Goal: Check status: Check status

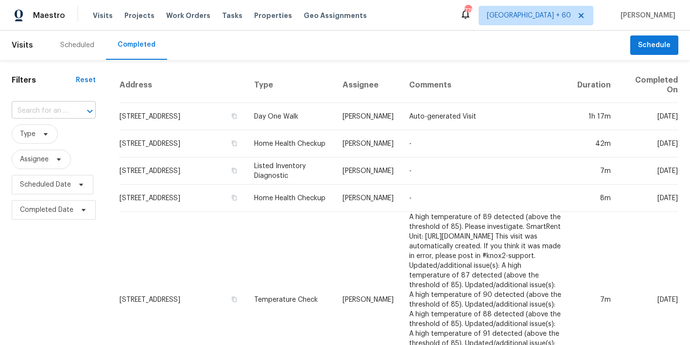
click at [50, 112] on input "text" at bounding box center [40, 111] width 57 height 15
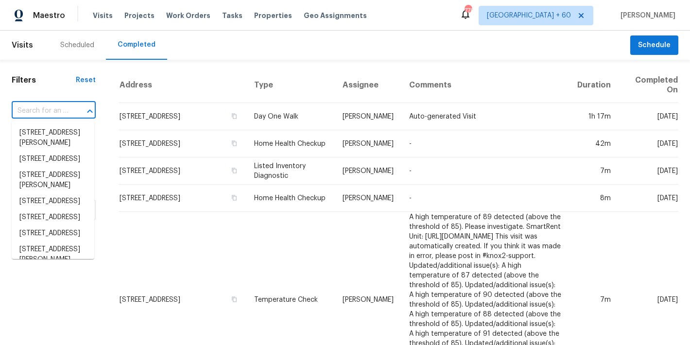
paste input "[STREET_ADDRESS]"
type input "[STREET_ADDRESS]"
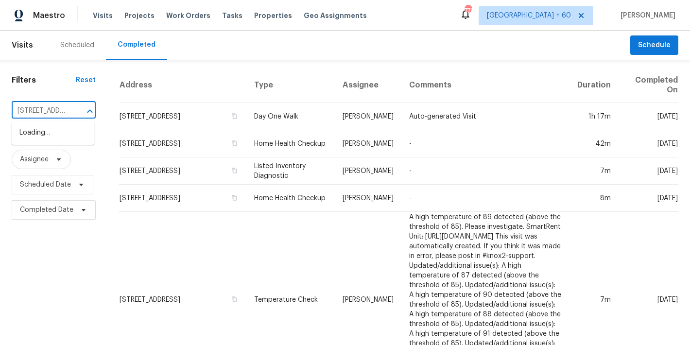
scroll to position [0, 88]
click at [40, 135] on li "2225 Hawthorne St, Middletown, OH 45042" at bounding box center [53, 133] width 83 height 16
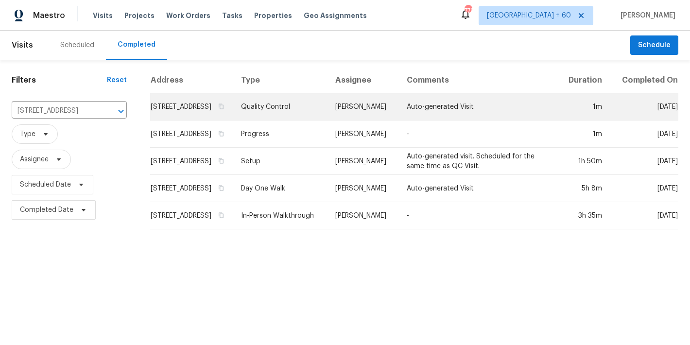
click at [152, 116] on td "[STREET_ADDRESS]" at bounding box center [191, 106] width 83 height 27
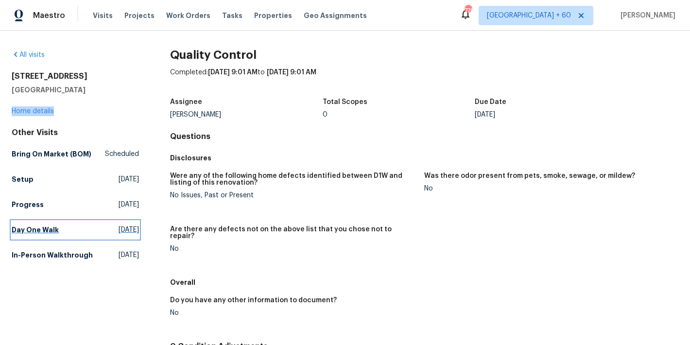
click at [38, 231] on h5 "Day One Walk" at bounding box center [35, 230] width 47 height 10
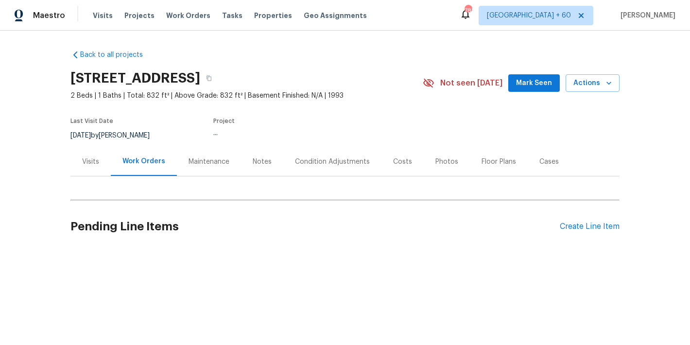
click at [531, 91] on button "Mark Seen" at bounding box center [535, 83] width 52 height 18
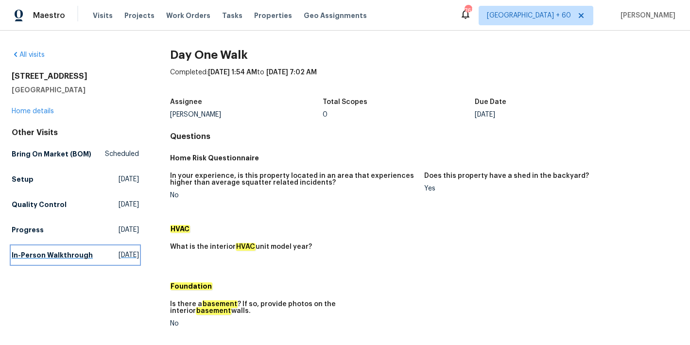
click at [43, 256] on h5 "In-Person Walkthrough" at bounding box center [52, 255] width 81 height 10
click at [43, 256] on html "Maestro Visits Projects Work Orders Tasks Properties Geo Assignments 763 Atlant…" at bounding box center [345, 172] width 690 height 345
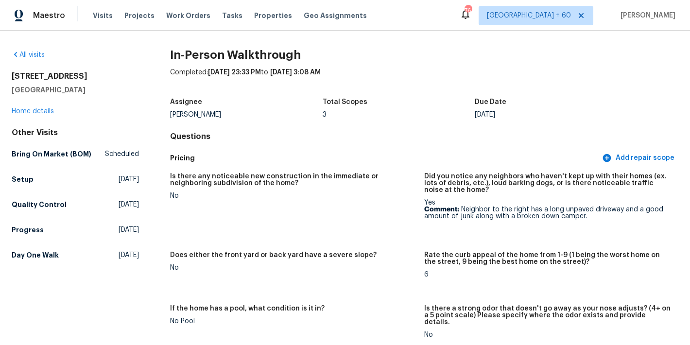
click at [19, 181] on h5 "Setup" at bounding box center [23, 180] width 22 height 10
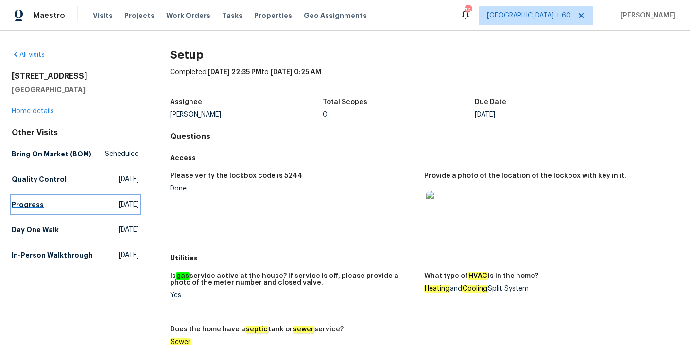
click at [30, 203] on h5 "Progress" at bounding box center [28, 205] width 32 height 10
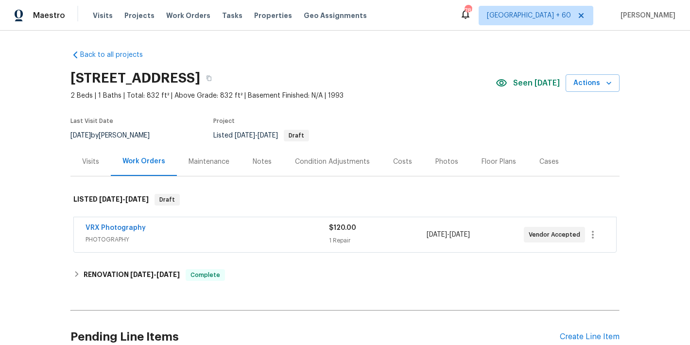
scroll to position [98, 0]
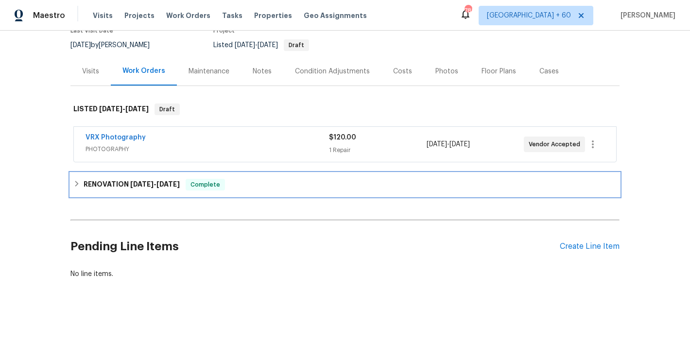
click at [148, 181] on span "8/6/25 - 8/11/25" at bounding box center [155, 184] width 50 height 7
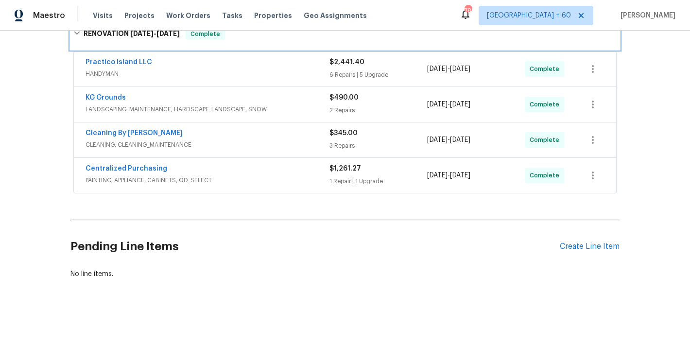
scroll to position [95, 0]
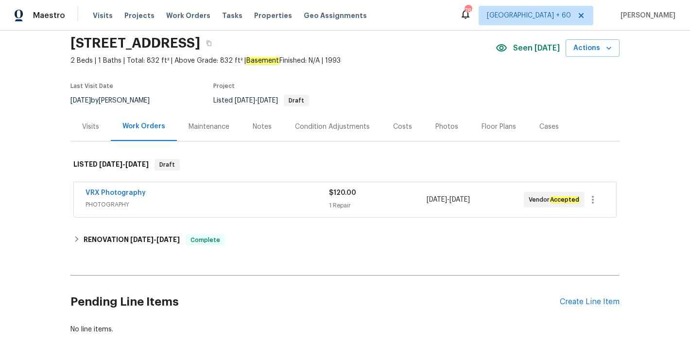
scroll to position [91, 0]
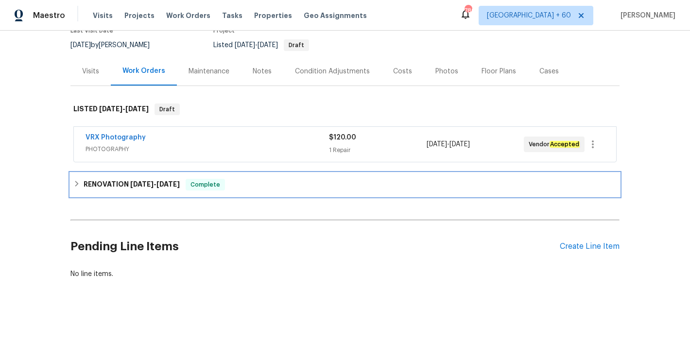
click at [144, 187] on h6 "RENOVATION [DATE] - [DATE]" at bounding box center [132, 185] width 96 height 12
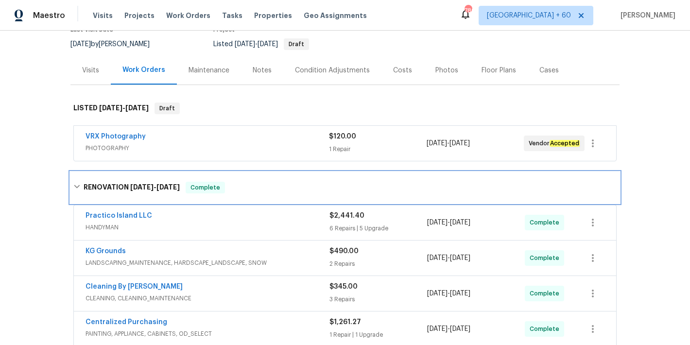
scroll to position [252, 0]
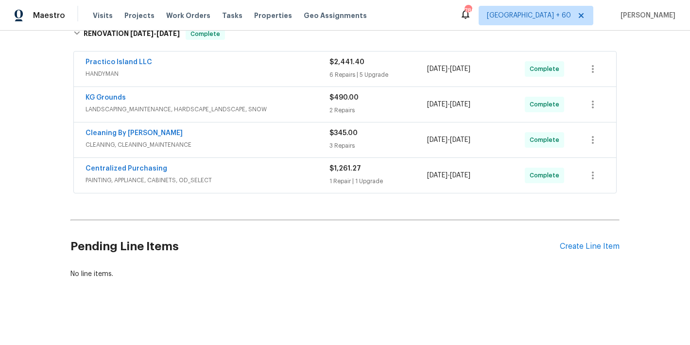
click at [301, 166] on div "Centralized Purchasing" at bounding box center [208, 170] width 244 height 12
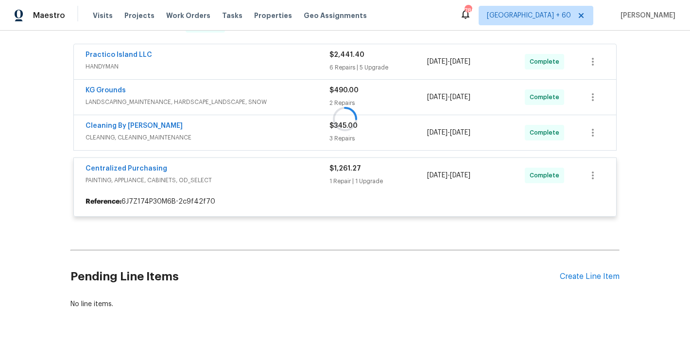
scroll to position [212, 0]
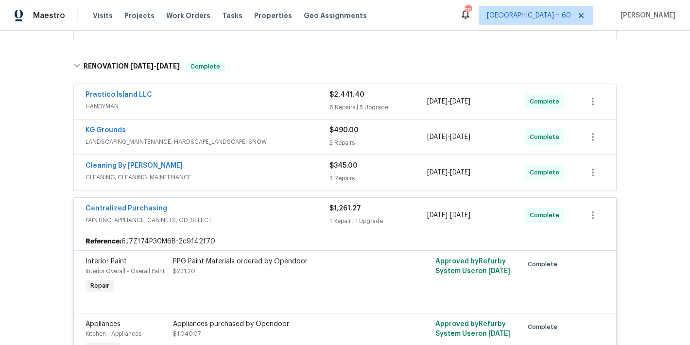
click at [299, 171] on div "Cleaning By Carrie" at bounding box center [208, 167] width 244 height 12
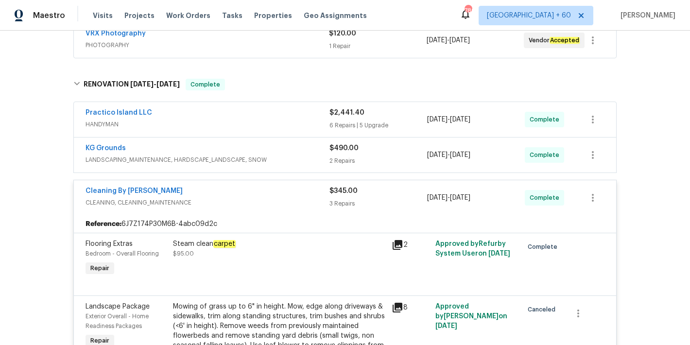
scroll to position [191, 0]
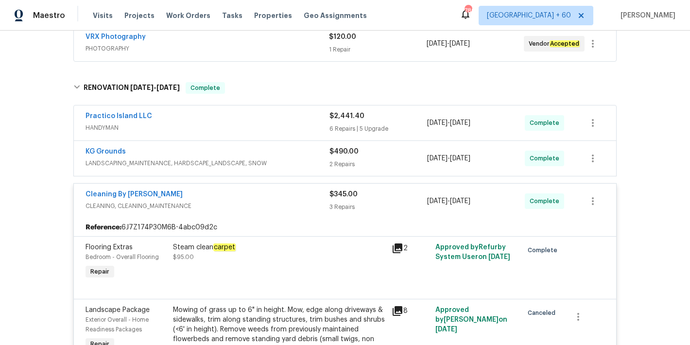
click at [302, 159] on span "LANDSCAPING_MAINTENANCE, HARDSCAPE_LANDSCAPE, SNOW" at bounding box center [208, 163] width 244 height 10
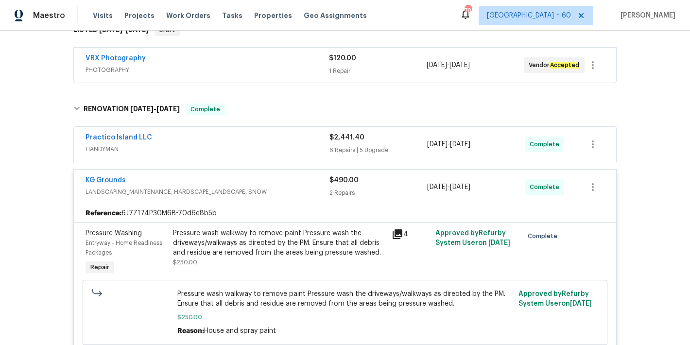
scroll to position [168, 0]
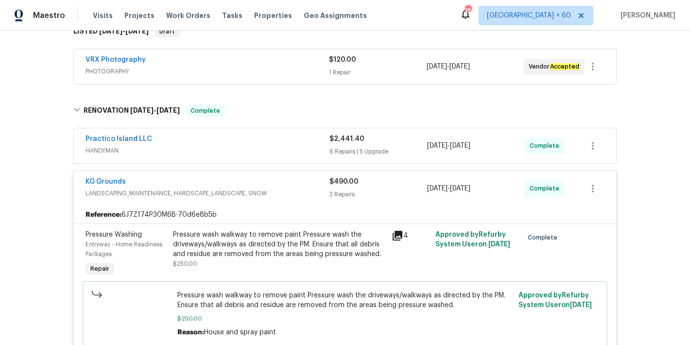
click at [304, 142] on div "Practico Island LLC" at bounding box center [208, 140] width 244 height 12
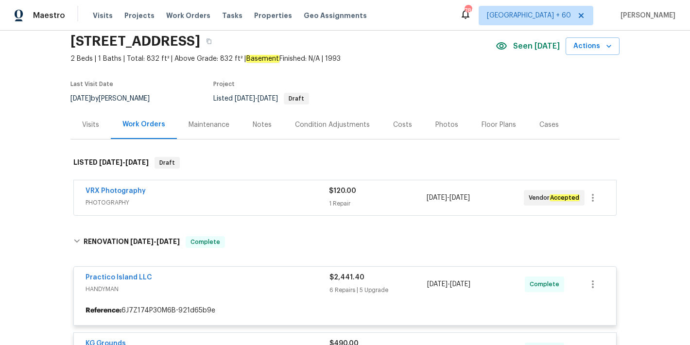
scroll to position [0, 0]
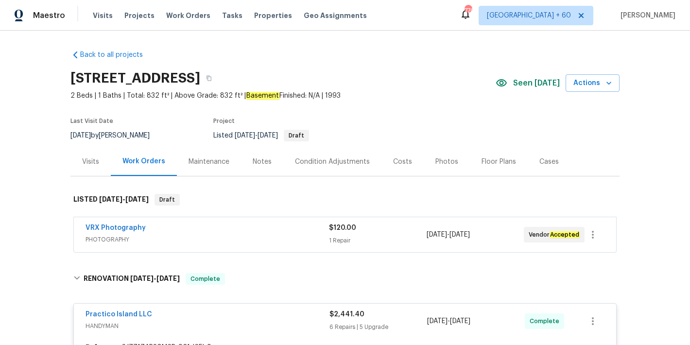
click at [438, 131] on section "2225 Hawthorne St, Middletown, OH 45042 2 Beds | 1 Baths | Total: 832 ft² | Abo…" at bounding box center [344, 107] width 549 height 82
click at [422, 111] on section "2225 Hawthorne St, Middletown, OH 45042 2 Beds | 1 Baths | Total: 832 ft² | Abo…" at bounding box center [344, 107] width 549 height 82
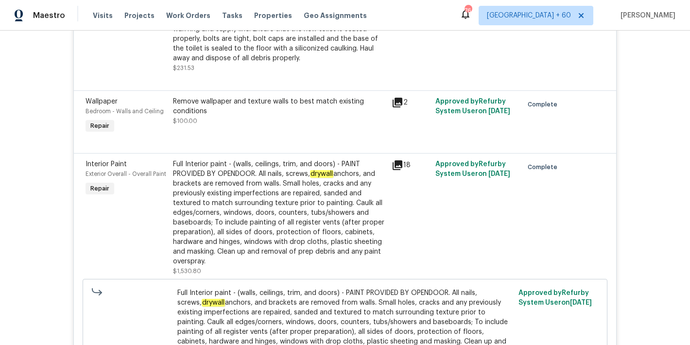
scroll to position [1629, 0]
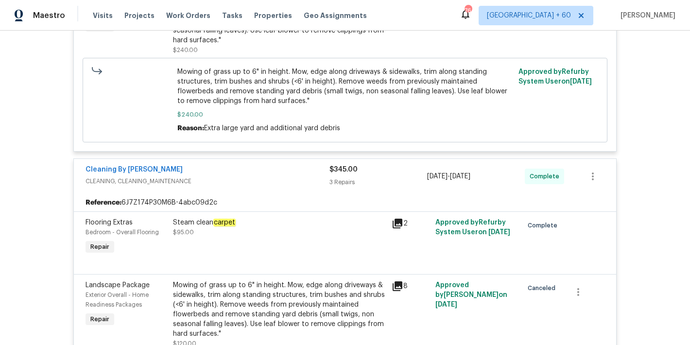
click at [671, 121] on div "Back to all projects 2225 Hawthorne St, Middletown, OH 45042 2 Beds | 1 Baths |…" at bounding box center [345, 188] width 690 height 315
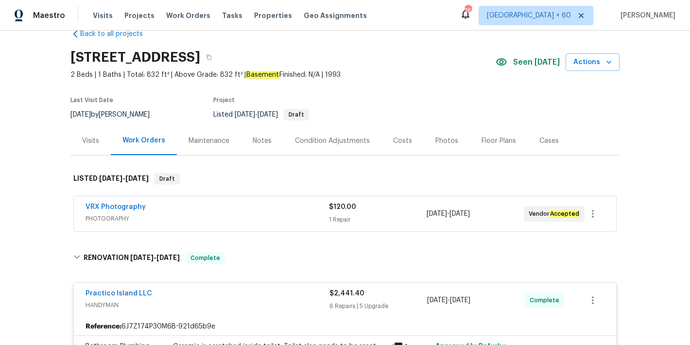
scroll to position [20, 0]
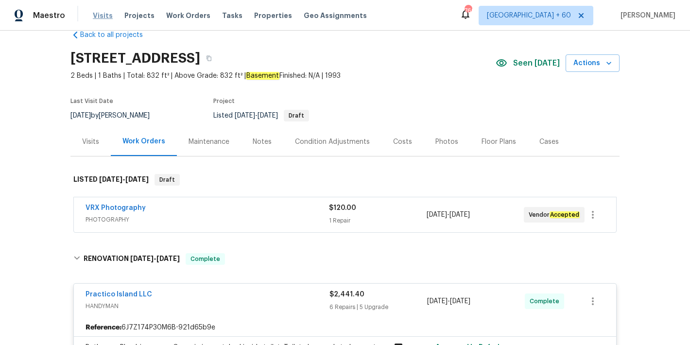
click at [106, 15] on span "Visits" at bounding box center [103, 16] width 20 height 10
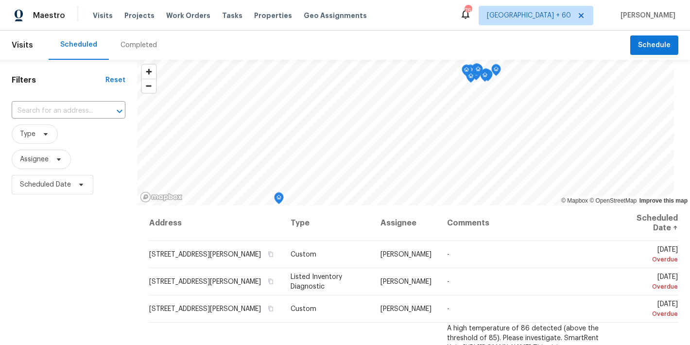
click at [141, 44] on div "Completed" at bounding box center [139, 45] width 36 height 10
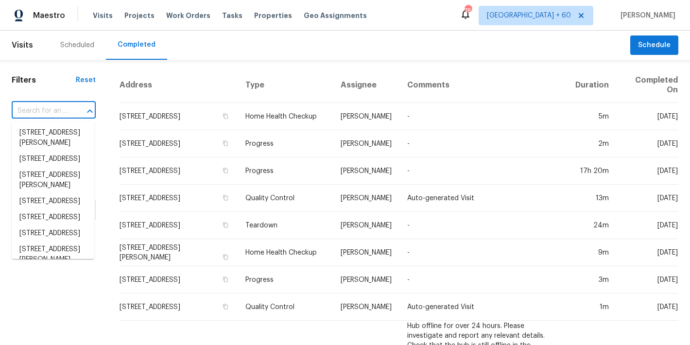
click at [55, 108] on input "text" at bounding box center [40, 111] width 57 height 15
paste input "6262 Phillips Lake Ct Lithonia, GA 30058"
type input "6262 Phillips Lake Ct Lithonia, GA 30058"
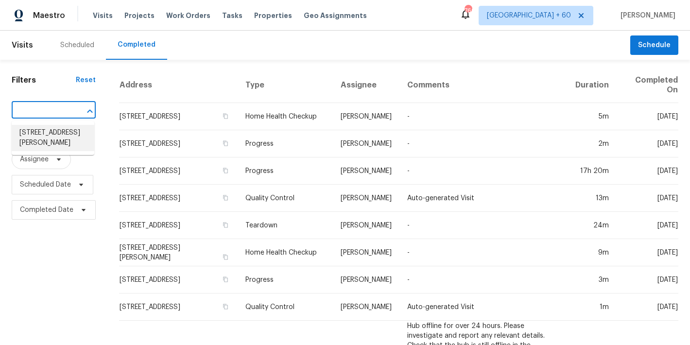
click at [38, 149] on li "6262 Phillips Lake Ct, Lithonia, GA 30058" at bounding box center [53, 138] width 83 height 26
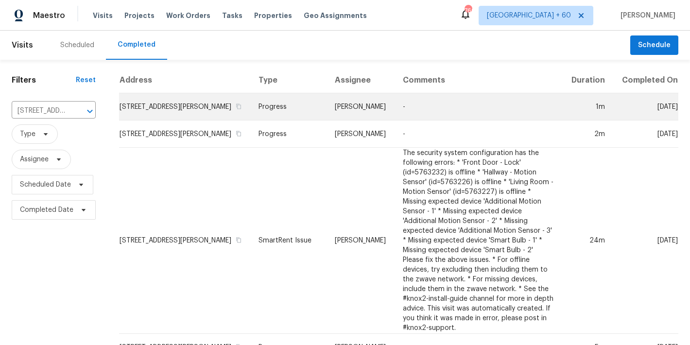
click at [161, 115] on td "6262 Phillips Lake Ct, Lithonia, GA 30058" at bounding box center [185, 106] width 132 height 27
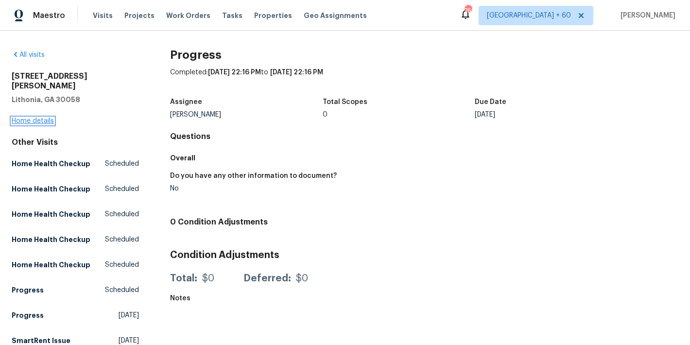
click at [20, 118] on link "Home details" at bounding box center [33, 121] width 42 height 7
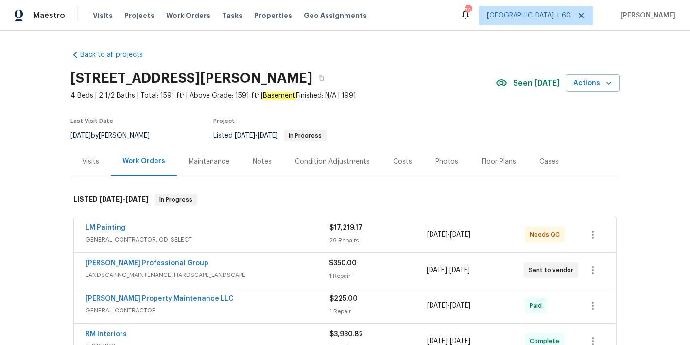
click at [412, 74] on div "6262 Phillips Lake Ct, Lithonia, GA 30058" at bounding box center [282, 78] width 425 height 25
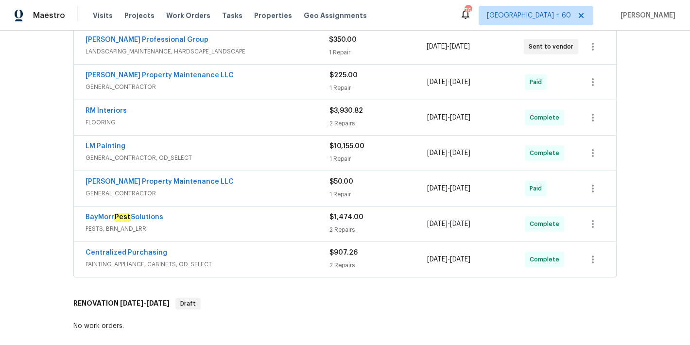
scroll to position [195, 0]
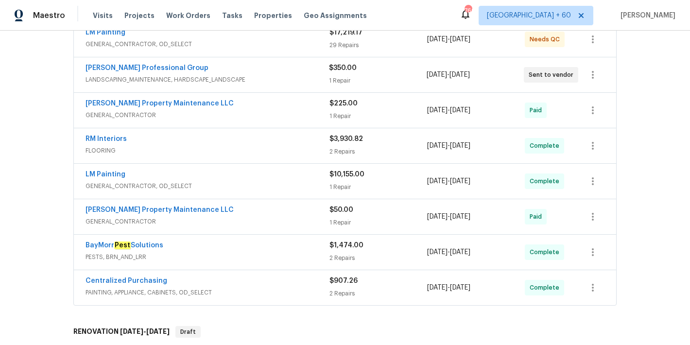
click at [252, 184] on span "GENERAL_CONTRACTOR, OD_SELECT" at bounding box center [208, 186] width 244 height 10
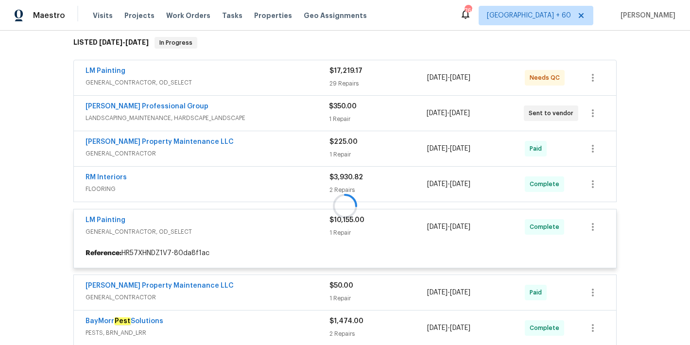
scroll to position [147, 0]
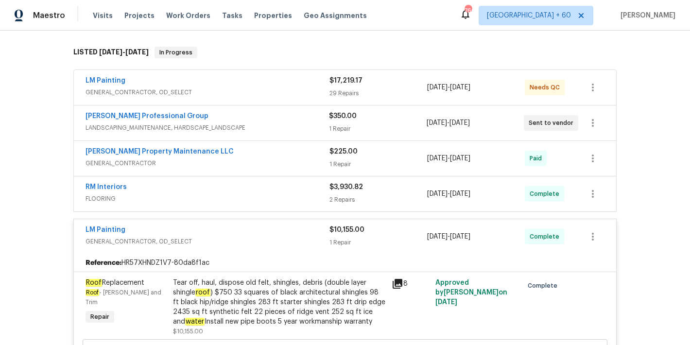
click at [288, 118] on div "Ramsey's Professional Group" at bounding box center [208, 117] width 244 height 12
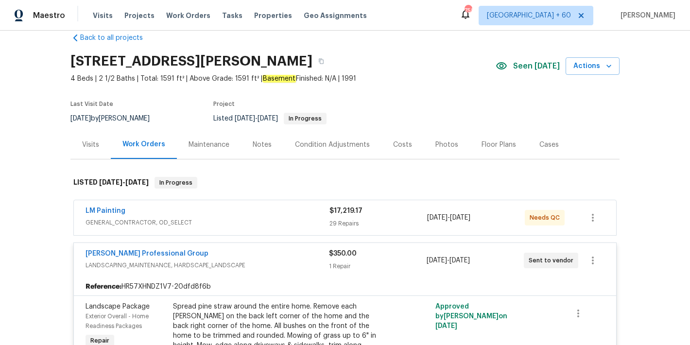
scroll to position [0, 0]
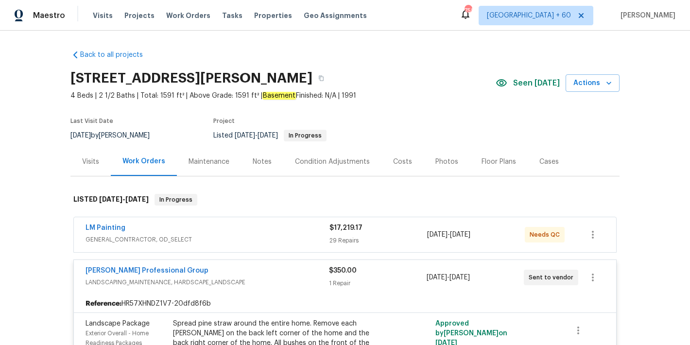
click at [289, 231] on div "LM Painting" at bounding box center [208, 229] width 244 height 12
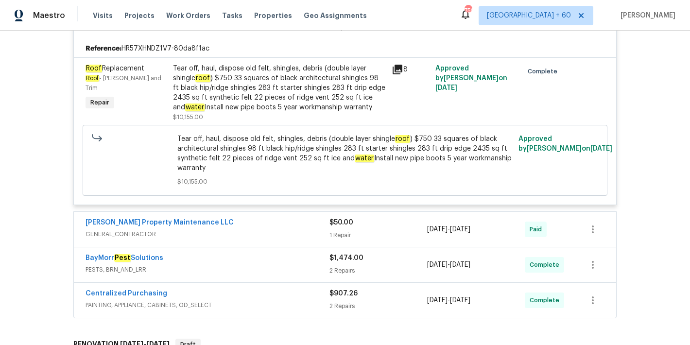
scroll to position [4223, 0]
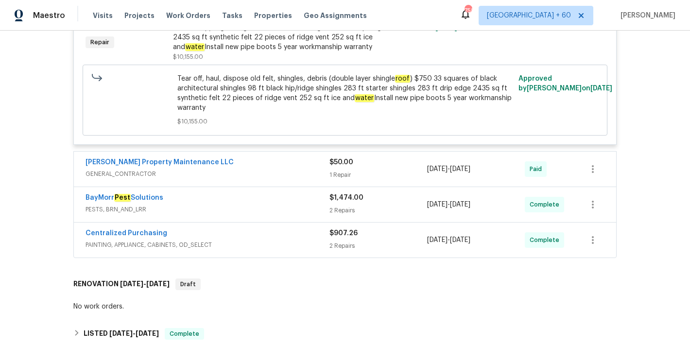
click at [643, 127] on div "Back to all projects 6262 Phillips Lake Ct, Lithonia, GA 30058 4 Beds | 2 1/2 B…" at bounding box center [345, 188] width 690 height 315
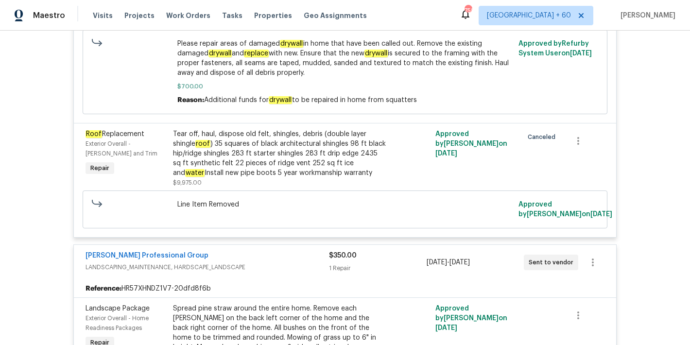
scroll to position [3577, 0]
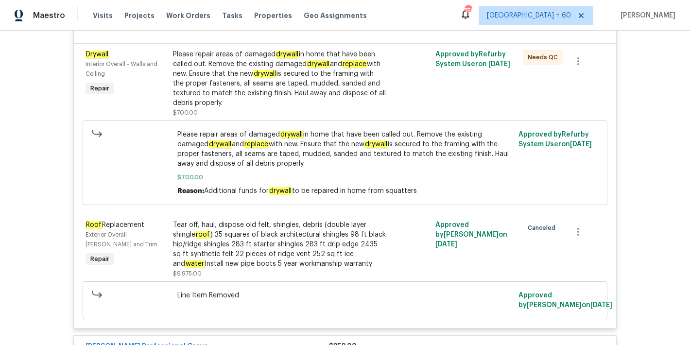
click at [445, 182] on span "$700.00" at bounding box center [345, 178] width 336 height 10
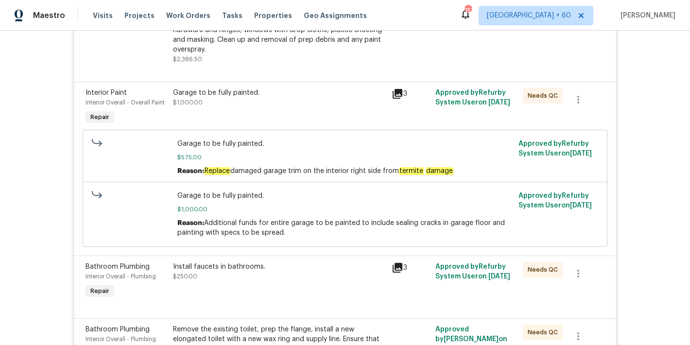
scroll to position [3131, 0]
click at [225, 148] on span "Garage to be fully painted." at bounding box center [345, 144] width 336 height 10
click at [227, 162] on span "$575.00" at bounding box center [345, 157] width 336 height 10
click at [252, 162] on span "$575.00" at bounding box center [345, 157] width 336 height 10
click at [195, 162] on span "$575.00" at bounding box center [345, 157] width 336 height 10
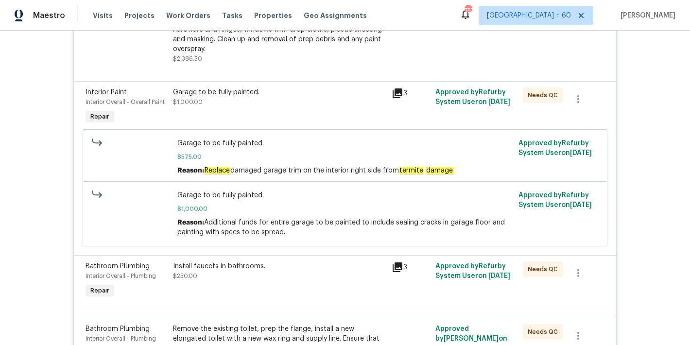
click at [237, 107] on div "Garage to be fully painted. $1,000.00" at bounding box center [279, 97] width 213 height 19
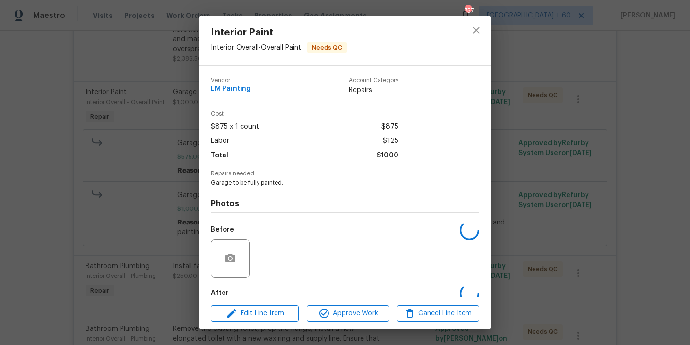
scroll to position [54, 0]
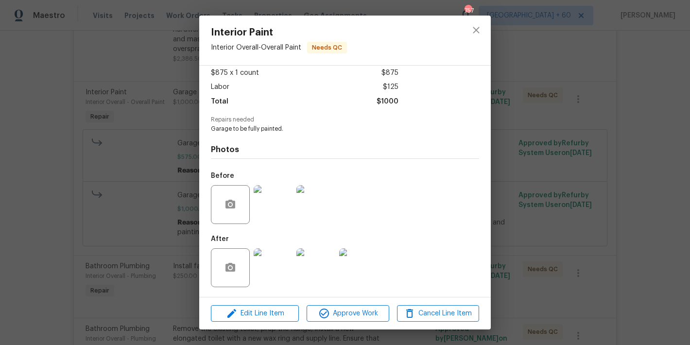
click at [257, 203] on img at bounding box center [273, 204] width 39 height 39
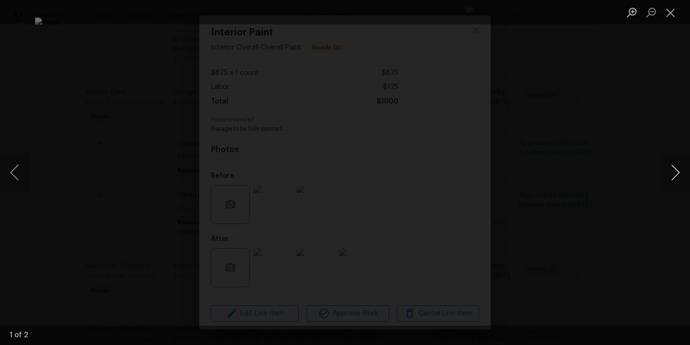
click at [674, 176] on button "Next image" at bounding box center [675, 172] width 29 height 39
click at [673, 14] on button "Close lightbox" at bounding box center [670, 12] width 19 height 17
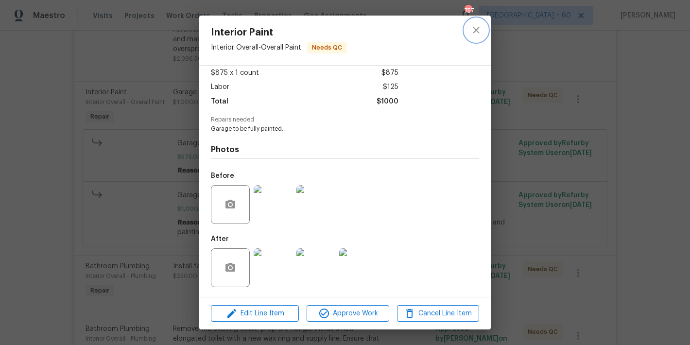
click at [475, 27] on icon "close" at bounding box center [477, 30] width 12 height 12
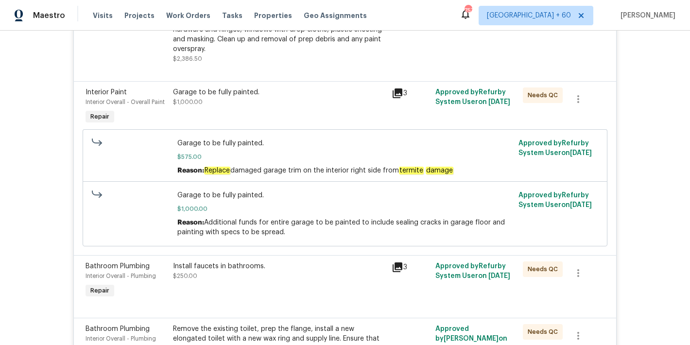
click at [229, 97] on div "Garage to be fully painted." at bounding box center [279, 93] width 213 height 10
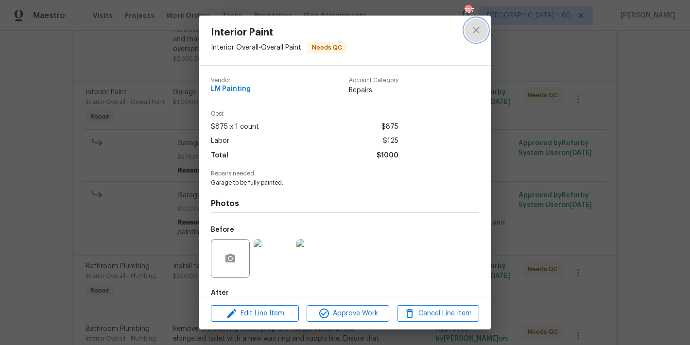
click at [477, 26] on icon "close" at bounding box center [477, 30] width 12 height 12
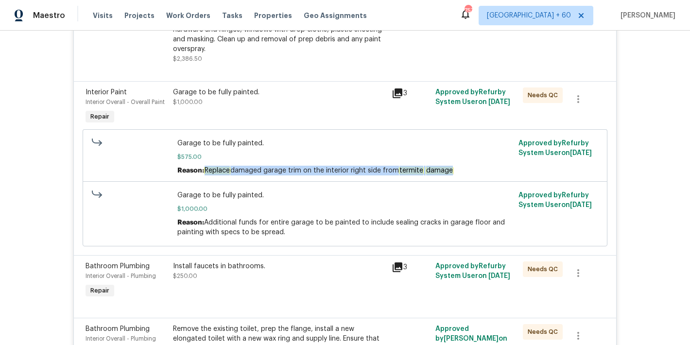
drag, startPoint x: 452, startPoint y: 182, endPoint x: 203, endPoint y: 179, distance: 248.9
click at [203, 176] on div "Reason: Replace damaged garage trim on the interior right side from termite dam…" at bounding box center [345, 171] width 336 height 10
copy span "Replace damaged garage trim on the interior right side from termite damage"
click at [369, 175] on span "Replace damaged garage trim on the interior right side from termite damage" at bounding box center [328, 171] width 249 height 8
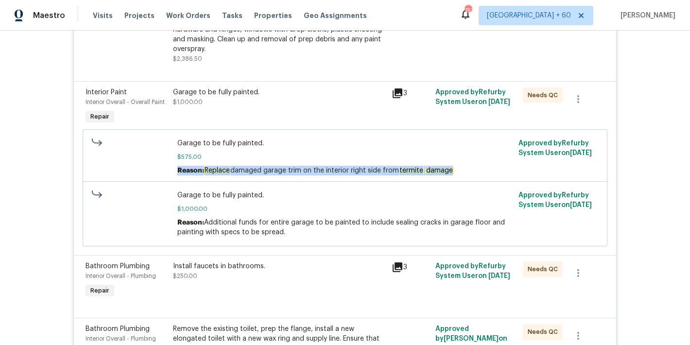
click at [369, 175] on span "Replace damaged garage trim on the interior right side from termite damage" at bounding box center [328, 171] width 249 height 8
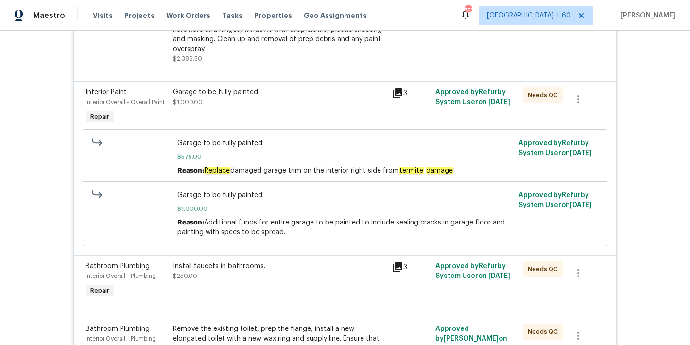
click at [426, 175] on em "termite" at bounding box center [440, 171] width 28 height 8
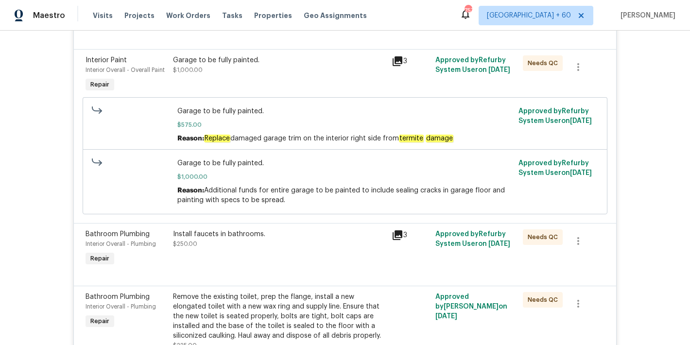
scroll to position [3168, 0]
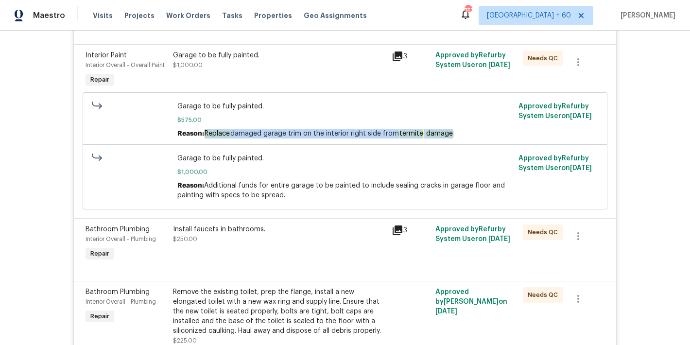
drag, startPoint x: 453, startPoint y: 143, endPoint x: 204, endPoint y: 143, distance: 248.9
click at [204, 139] on div "Reason: Replace damaged garage trim on the interior right side from termite dam…" at bounding box center [345, 134] width 336 height 10
copy span "Replace damaged garage trim on the interior right side from termite damage"
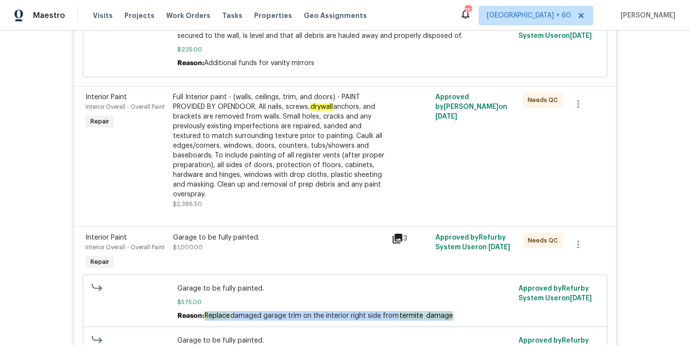
scroll to position [2975, 0]
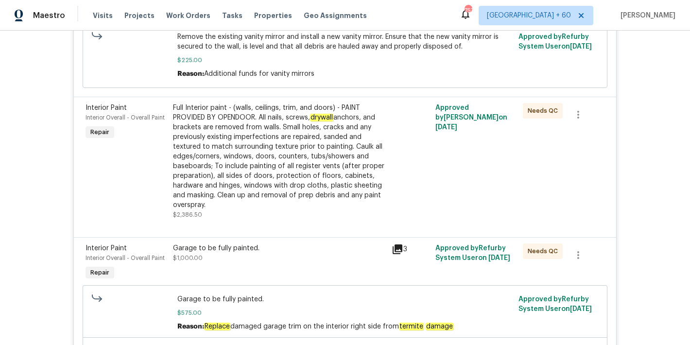
click at [634, 105] on div "Back to all projects 6262 Phillips Lake Ct, Lithonia, GA 30058 4 Beds | 2 1/2 B…" at bounding box center [345, 188] width 690 height 315
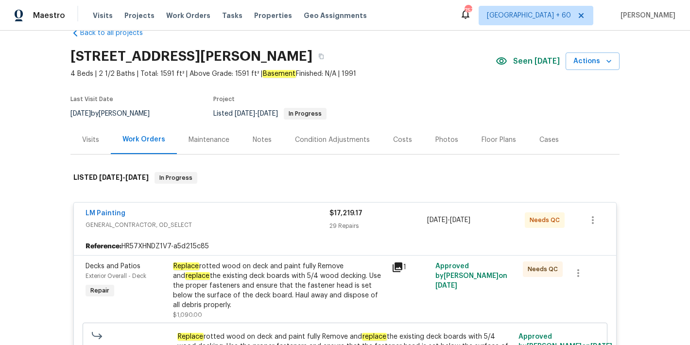
scroll to position [0, 0]
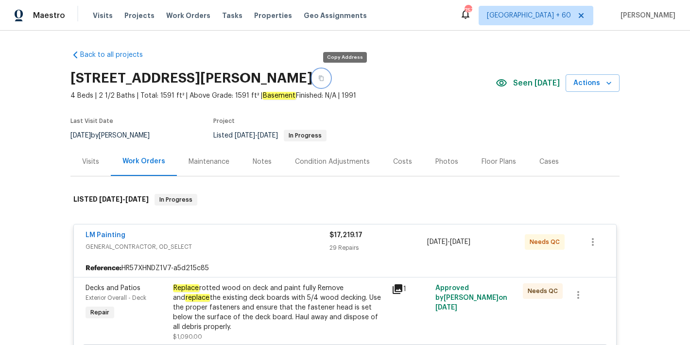
click at [324, 78] on icon "button" at bounding box center [321, 78] width 5 height 5
click at [103, 14] on span "Visits" at bounding box center [103, 16] width 20 height 10
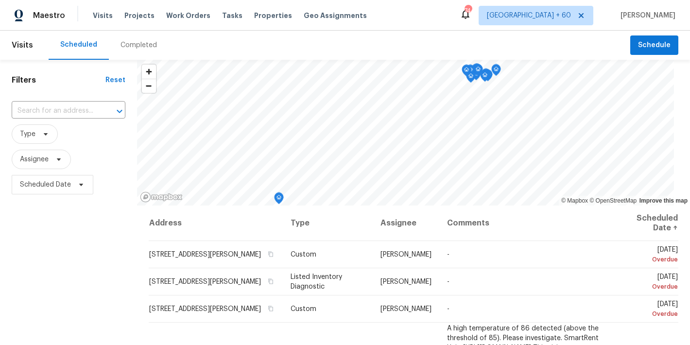
click at [135, 45] on div "Completed" at bounding box center [139, 45] width 36 height 10
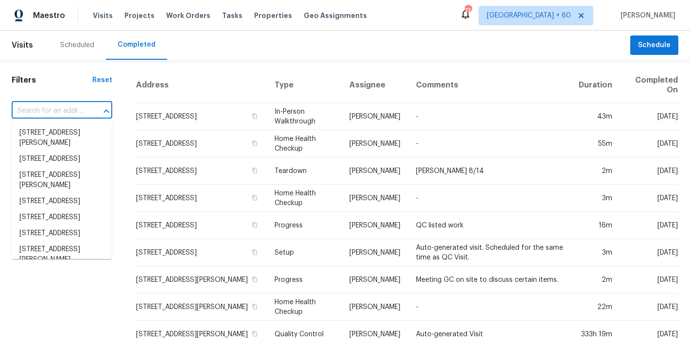
click at [59, 117] on input "text" at bounding box center [48, 111] width 73 height 15
paste input "1215 Merlyn St, Lakeland, FL 33813"
type input "1215 Merlyn St, Lakeland, FL 33813"
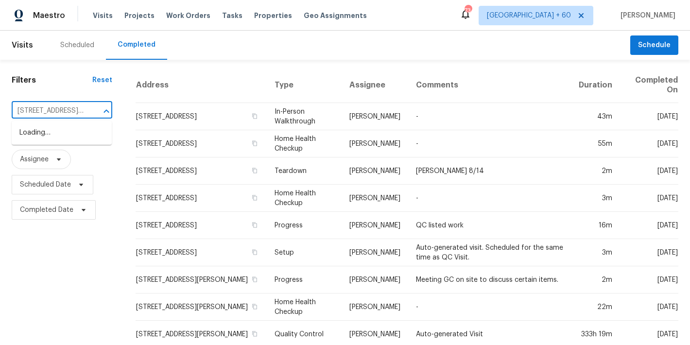
scroll to position [0, 42]
click at [52, 136] on li "1215 Merlyn St, Lakeland, FL 33813" at bounding box center [62, 138] width 100 height 26
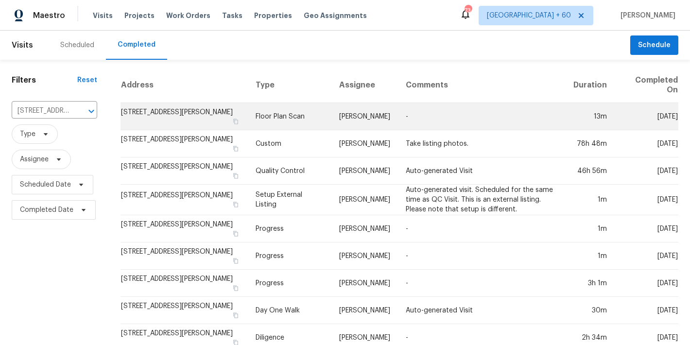
click at [149, 112] on td "1215 Merlyn St, Lakeland, FL 33813" at bounding box center [184, 116] width 127 height 27
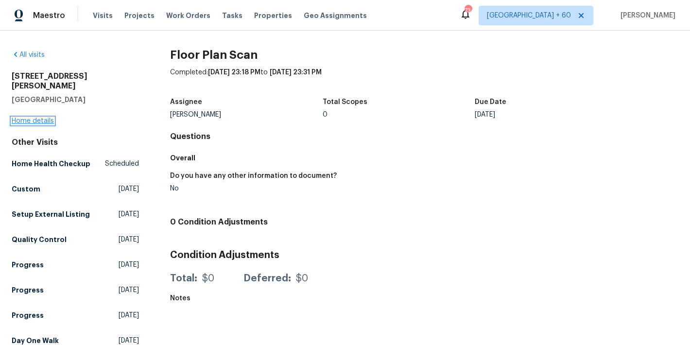
click at [37, 118] on link "Home details" at bounding box center [33, 121] width 42 height 7
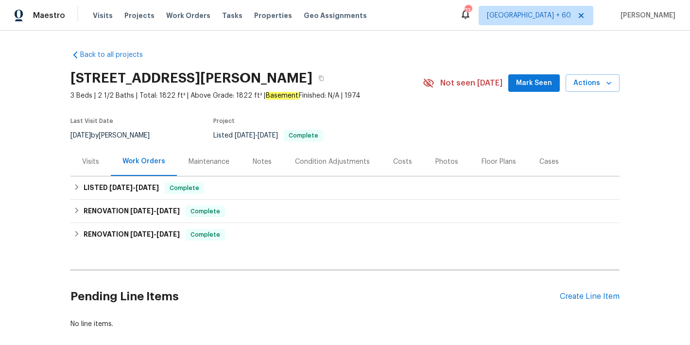
click at [528, 81] on span "Mark Seen" at bounding box center [534, 83] width 36 height 12
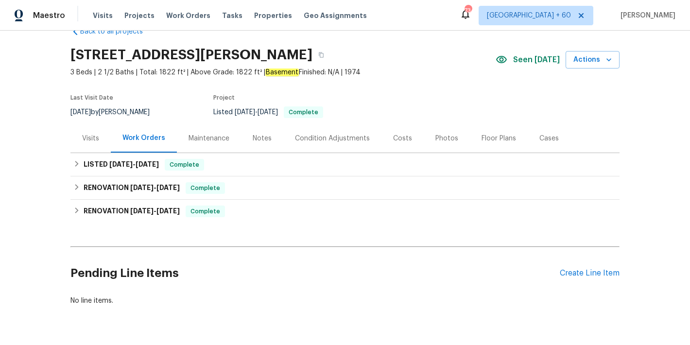
scroll to position [57, 0]
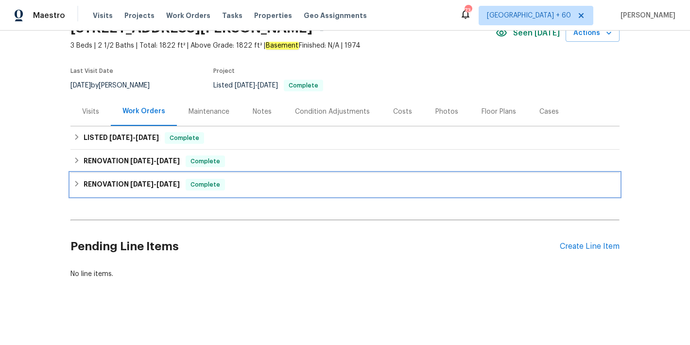
click at [176, 181] on h6 "RENOVATION 5/14/25 - 6/4/25" at bounding box center [132, 185] width 96 height 12
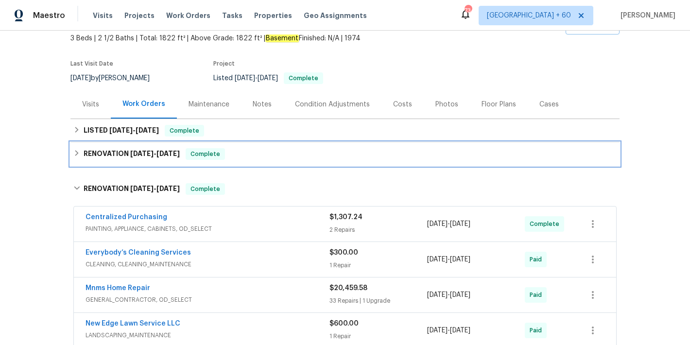
click at [164, 156] on span "6/12/25" at bounding box center [168, 153] width 23 height 7
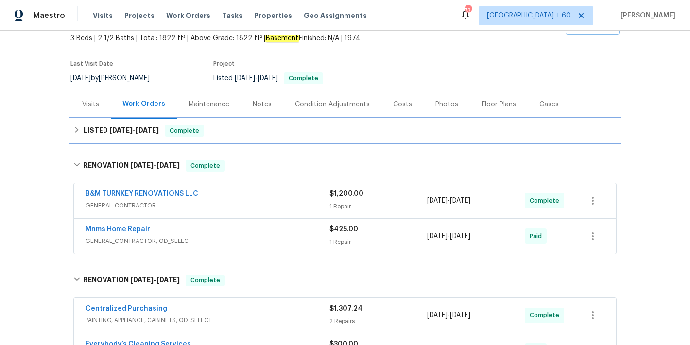
click at [150, 131] on span "[DATE]" at bounding box center [147, 130] width 23 height 7
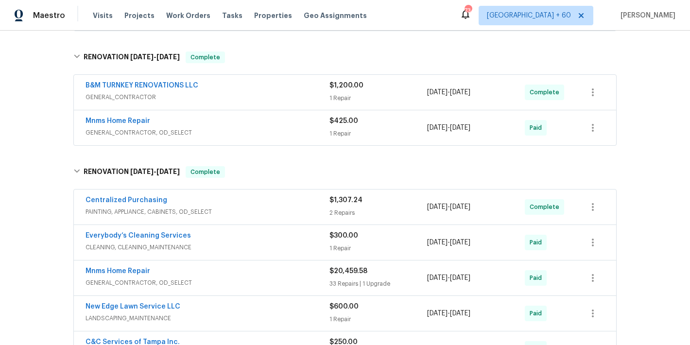
scroll to position [213, 0]
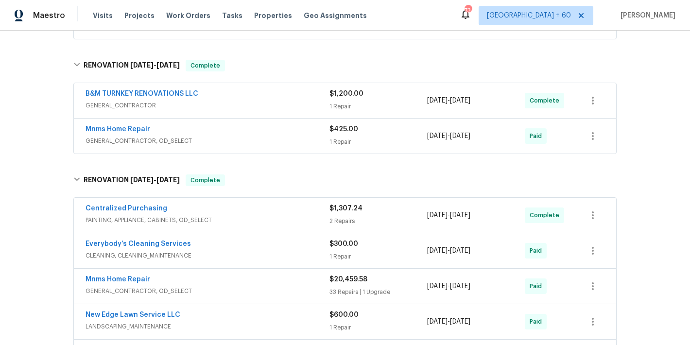
click at [300, 140] on span "GENERAL_CONTRACTOR, OD_SELECT" at bounding box center [208, 141] width 244 height 10
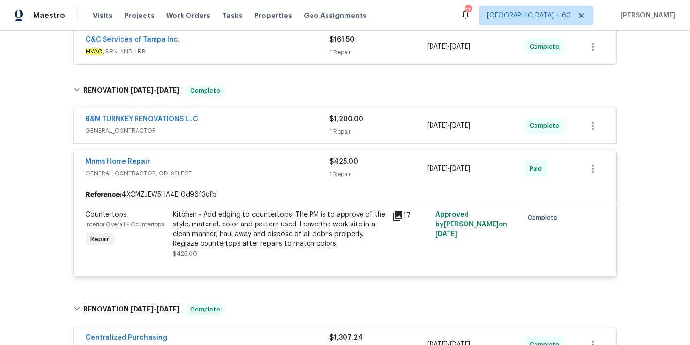
scroll to position [184, 0]
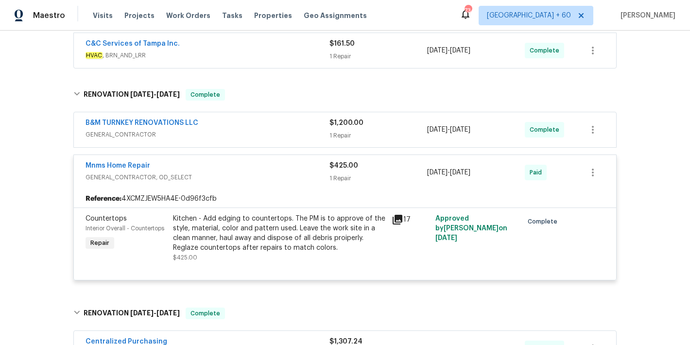
click at [308, 134] on span "GENERAL_CONTRACTOR" at bounding box center [208, 135] width 244 height 10
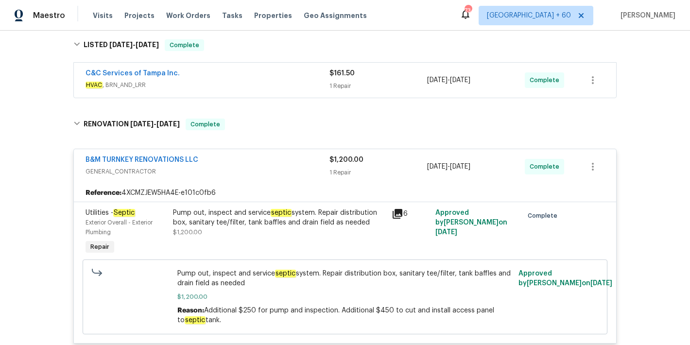
scroll to position [138, 0]
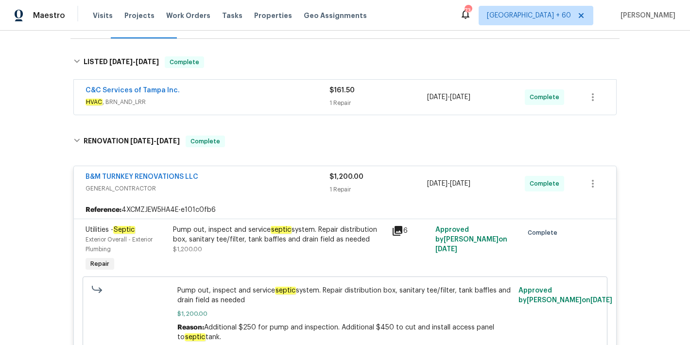
click at [297, 100] on span "HVAC , BRN_AND_LRR" at bounding box center [208, 102] width 244 height 10
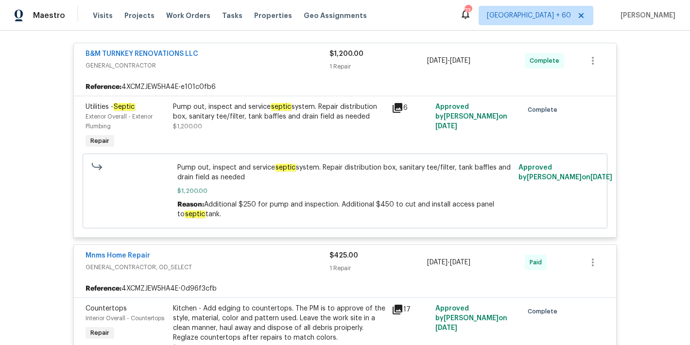
scroll to position [406, 0]
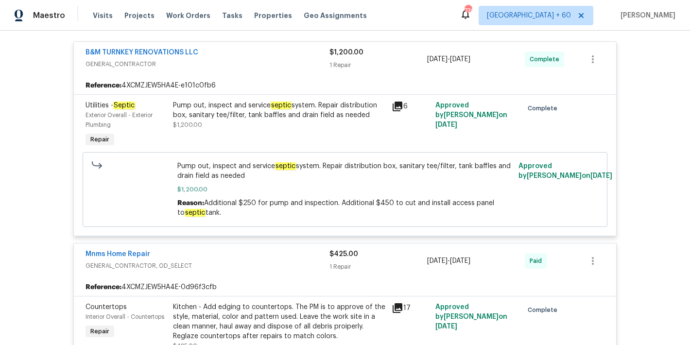
click at [632, 156] on div "Back to all projects 1215 Merlyn St, Lakeland, FL 33813 3 Beds | 2 1/2 Baths | …" at bounding box center [345, 188] width 690 height 315
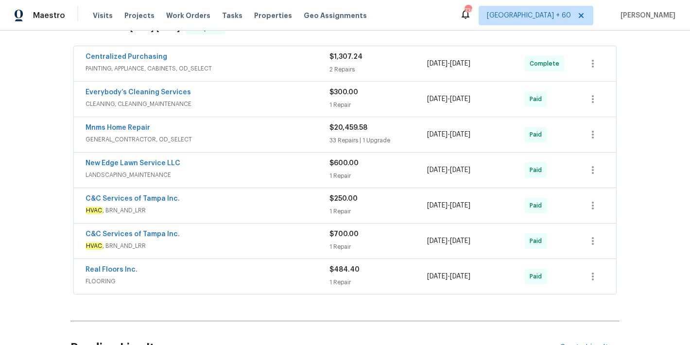
scroll to position [273, 0]
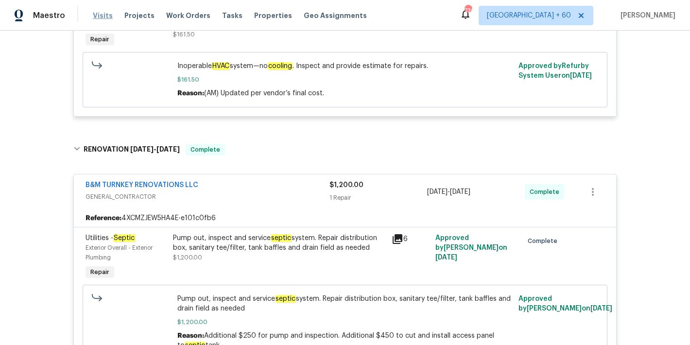
click at [102, 13] on span "Visits" at bounding box center [103, 16] width 20 height 10
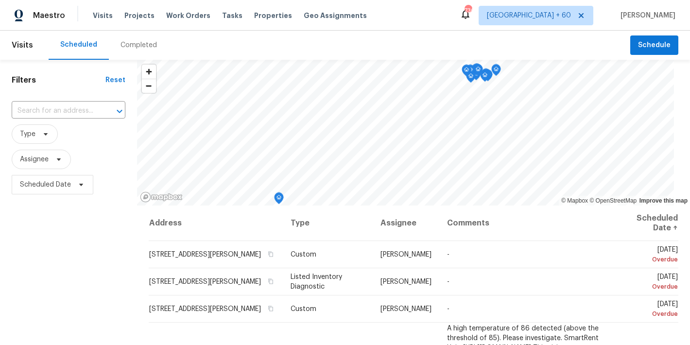
click at [140, 45] on div "Completed" at bounding box center [139, 45] width 36 height 10
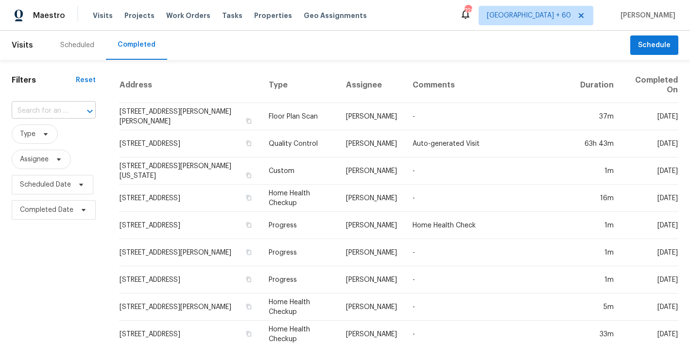
click at [57, 106] on input "text" at bounding box center [40, 111] width 57 height 15
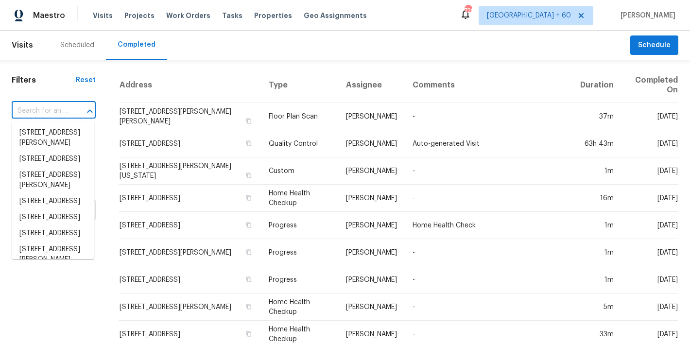
paste input "12444 E Tennessee Cir Apt A, Aurora, CO 80012"
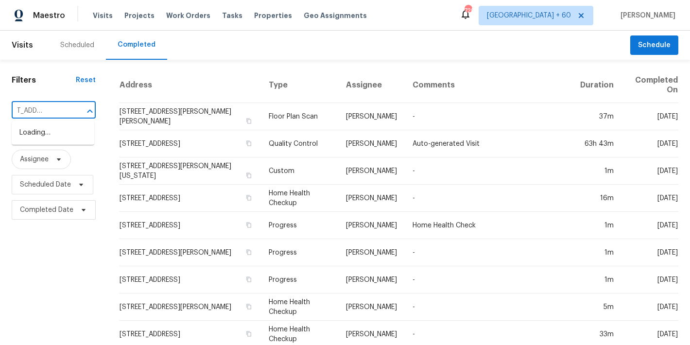
type input "12444 E Tennessee Cir"
click at [45, 139] on li "12444 E Tennessee Cir Apt A, Aurora, CO 80012" at bounding box center [53, 138] width 83 height 26
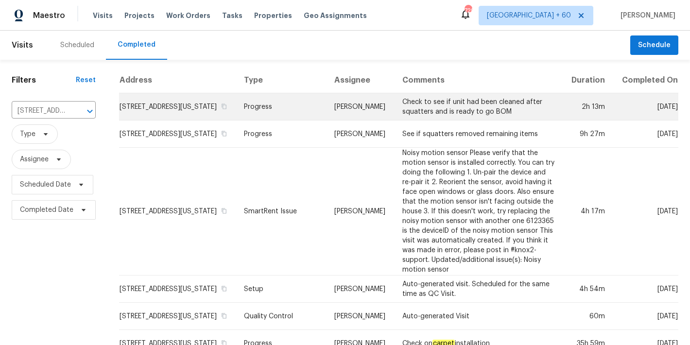
click at [132, 116] on td "12444 E Tennessee Cir Apt A, Aurora, CO 80012" at bounding box center [177, 106] width 117 height 27
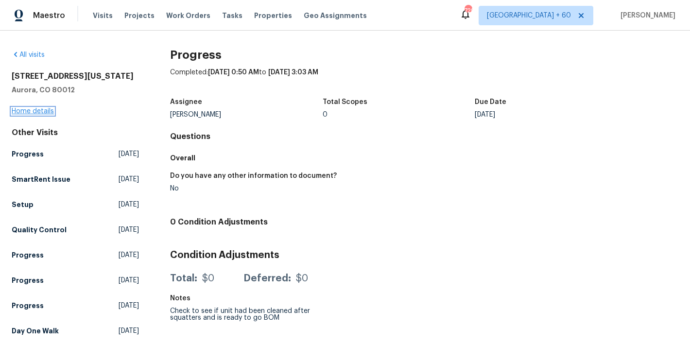
click at [29, 111] on link "Home details" at bounding box center [33, 111] width 42 height 7
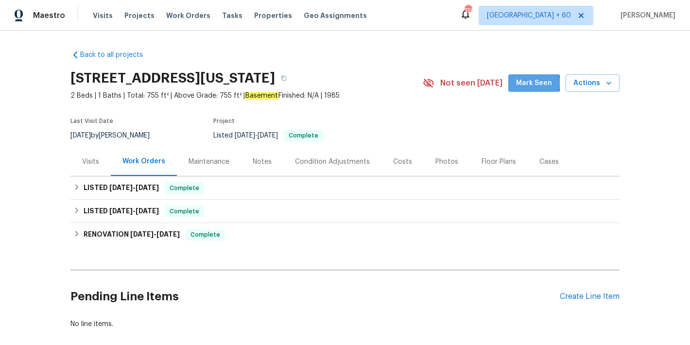
click at [532, 83] on span "Mark Seen" at bounding box center [534, 83] width 36 height 12
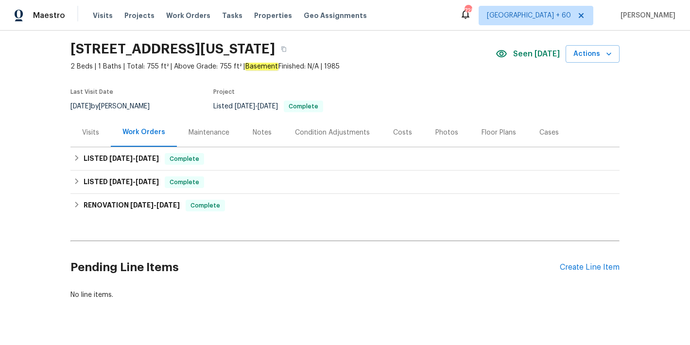
scroll to position [41, 0]
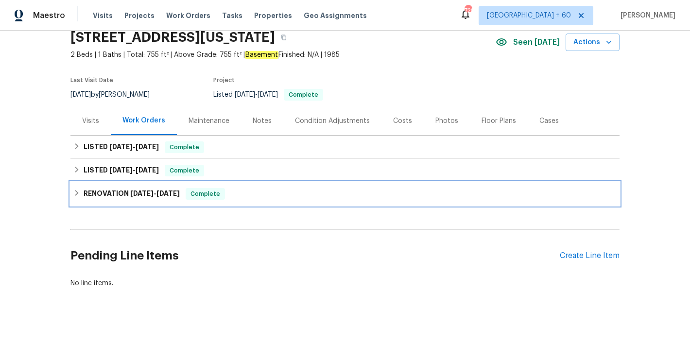
click at [158, 196] on span "7/2/25" at bounding box center [168, 193] width 23 height 7
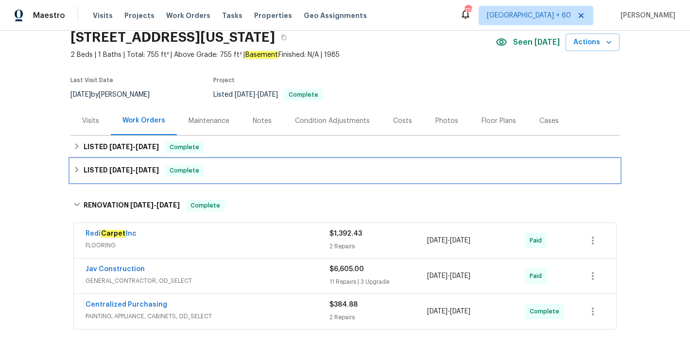
click at [147, 172] on span "7/28/25" at bounding box center [147, 170] width 23 height 7
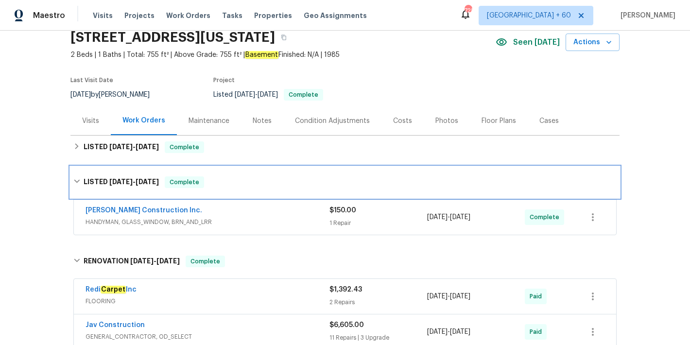
scroll to position [62, 0]
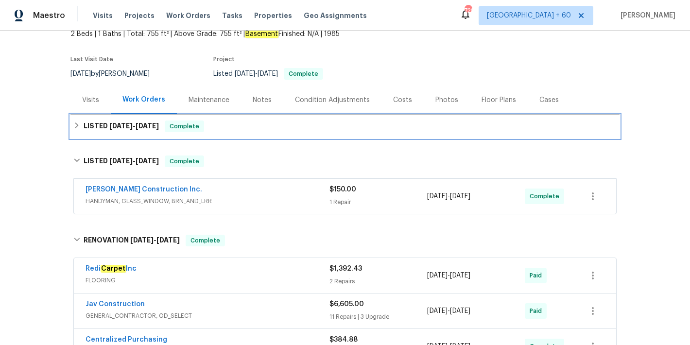
click at [234, 122] on div "LISTED 8/6/25 - 8/13/25 Complete" at bounding box center [345, 127] width 544 height 12
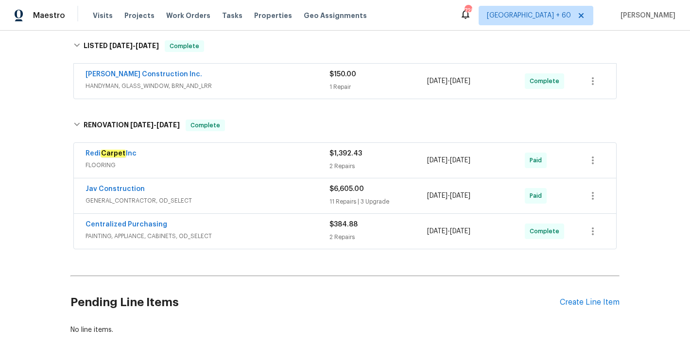
scroll to position [234, 0]
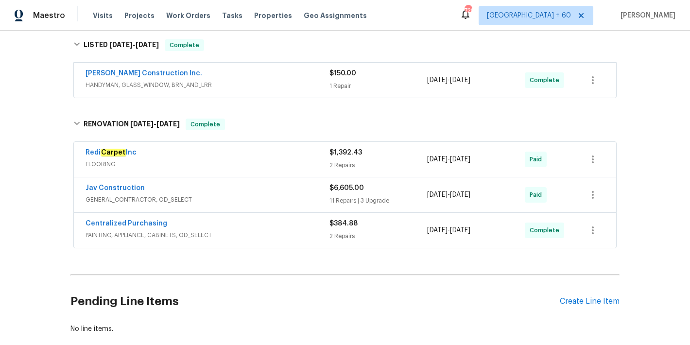
click at [295, 151] on div "Redi Carpet Inc" at bounding box center [208, 154] width 244 height 12
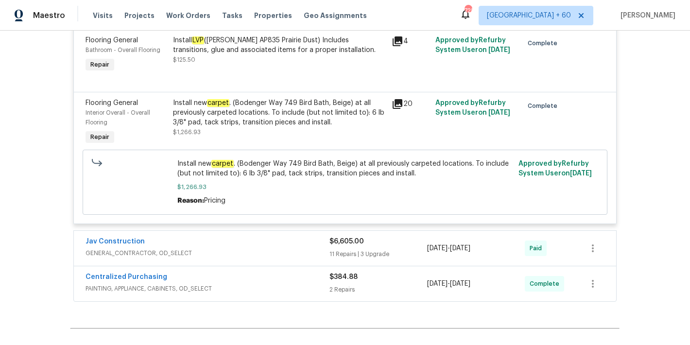
scroll to position [407, 0]
click at [95, 18] on span "Visits" at bounding box center [103, 16] width 20 height 10
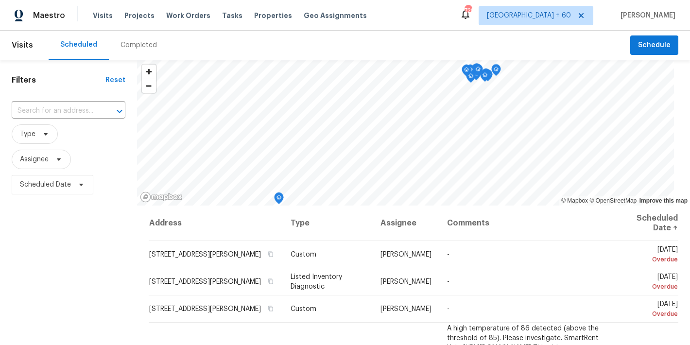
click at [139, 48] on div "Completed" at bounding box center [139, 45] width 36 height 10
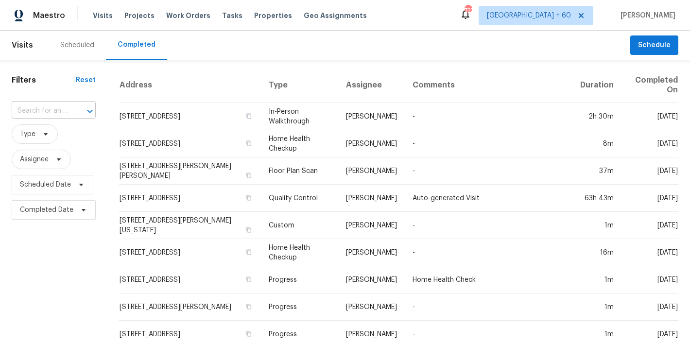
click at [60, 113] on input "text" at bounding box center [40, 111] width 57 height 15
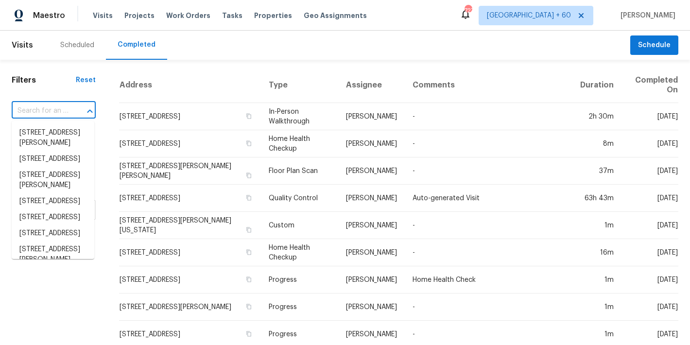
paste input "2428 Cold Stream Ln, Green Cove Springs, FL 32043"
type input "2428 Cold Stream Ln, Green Cove Springs, FL 32043"
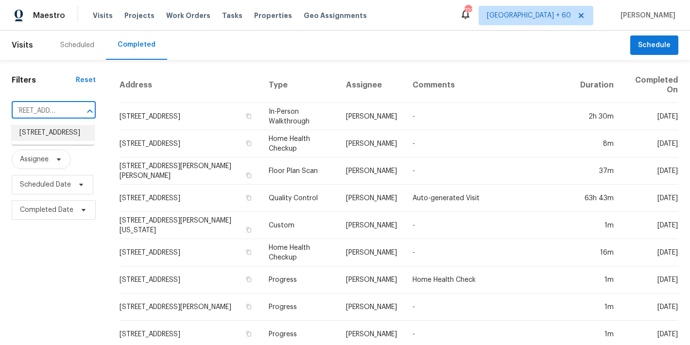
click at [42, 141] on li "2428 Cold Stream Ln, Green Cove Springs, FL 32043" at bounding box center [53, 133] width 83 height 16
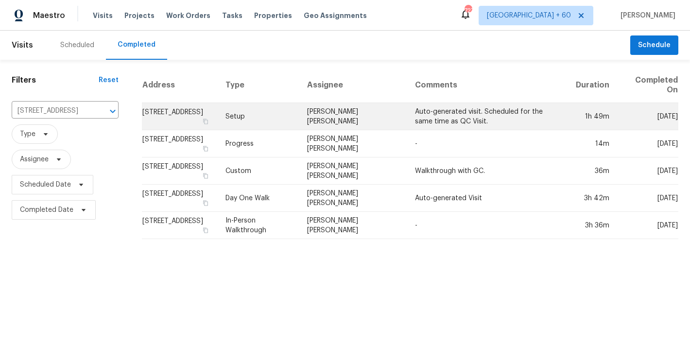
click at [148, 118] on td "2428 Cold Stream Ln, Green Cove Springs, FL 32043" at bounding box center [180, 116] width 76 height 27
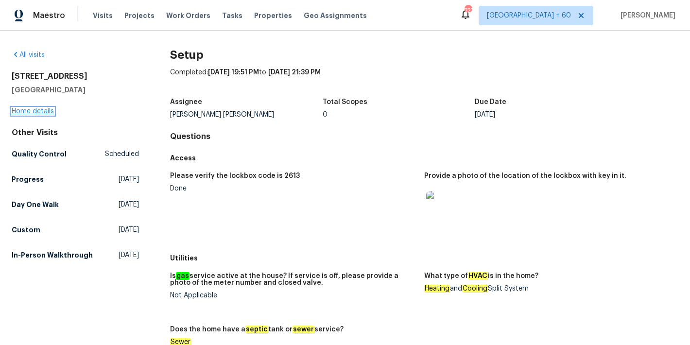
click at [31, 114] on link "Home details" at bounding box center [33, 111] width 42 height 7
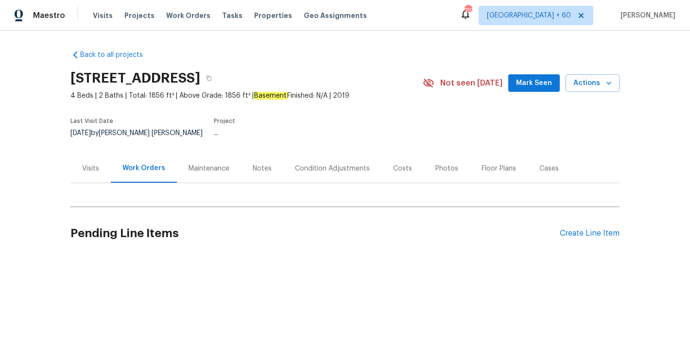
click at [508, 52] on div "Back to all projects 2428 Cold Stream Ln, Green Cove Springs, FL 32043 4 Beds |…" at bounding box center [344, 153] width 549 height 222
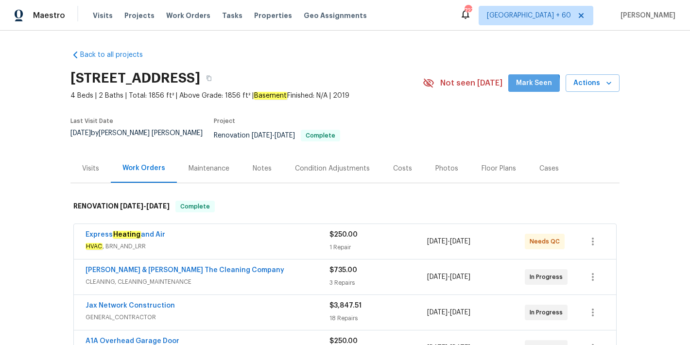
click at [523, 87] on span "Mark Seen" at bounding box center [534, 83] width 36 height 12
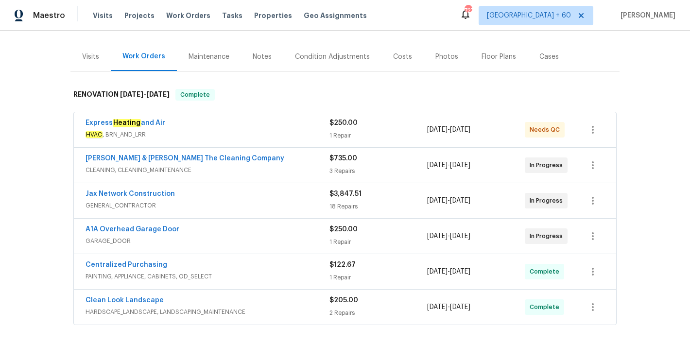
scroll to position [113, 0]
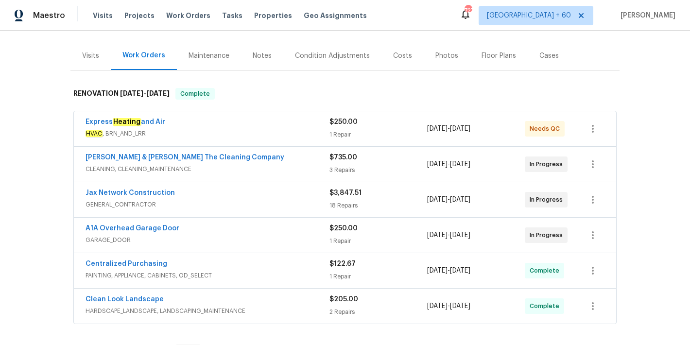
click at [312, 235] on span "GARAGE_DOOR" at bounding box center [208, 240] width 244 height 10
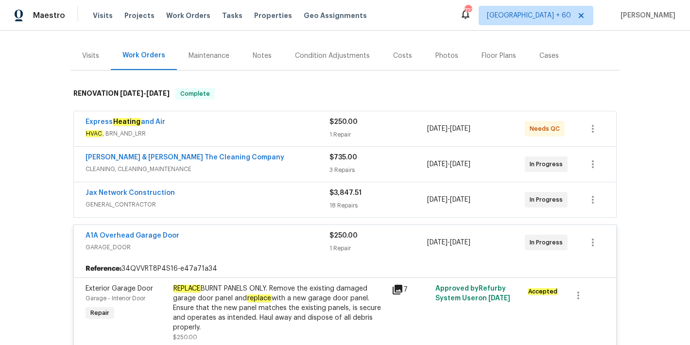
click at [298, 192] on div "Jax Network Construction" at bounding box center [208, 194] width 244 height 12
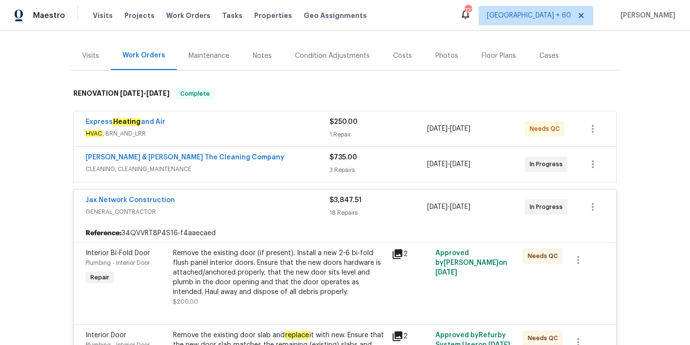
click at [292, 164] on span "CLEANING, CLEANING_MAINTENANCE" at bounding box center [208, 169] width 244 height 10
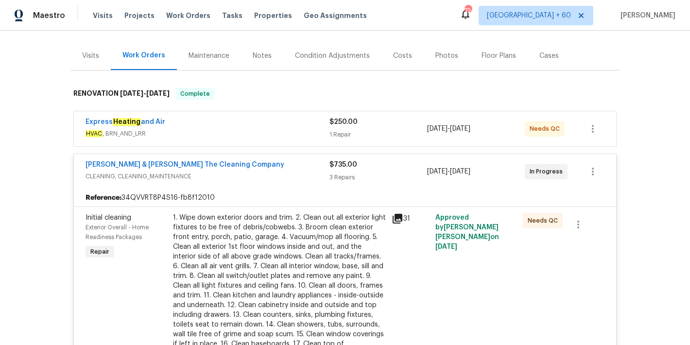
click at [297, 120] on div "Express Heating and Air" at bounding box center [208, 123] width 244 height 12
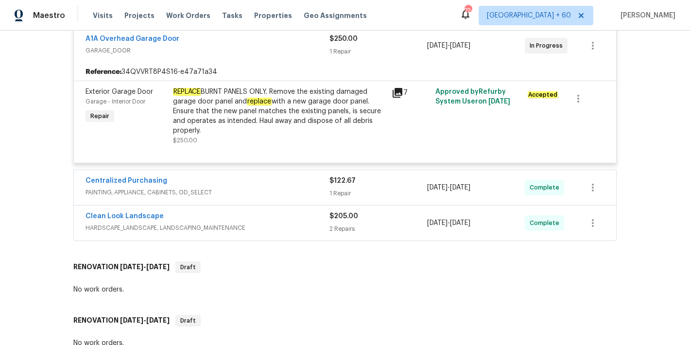
scroll to position [2377, 0]
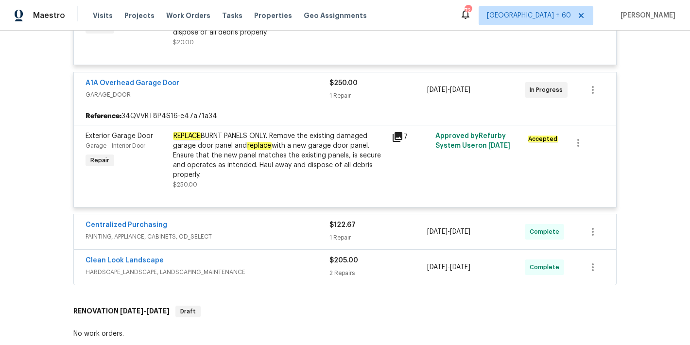
click at [301, 277] on span "HARDSCAPE_LANDSCAPE, LANDSCAPING_MAINTENANCE" at bounding box center [208, 272] width 244 height 10
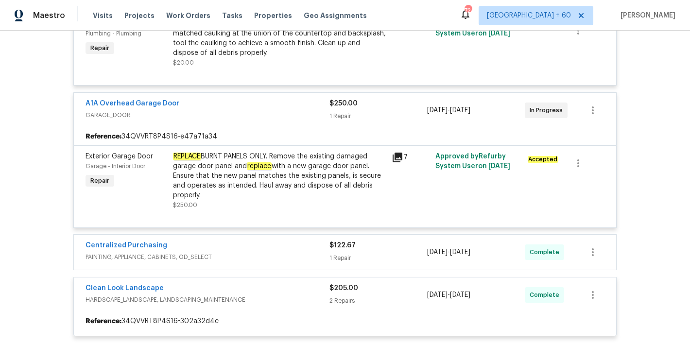
scroll to position [2356, 0]
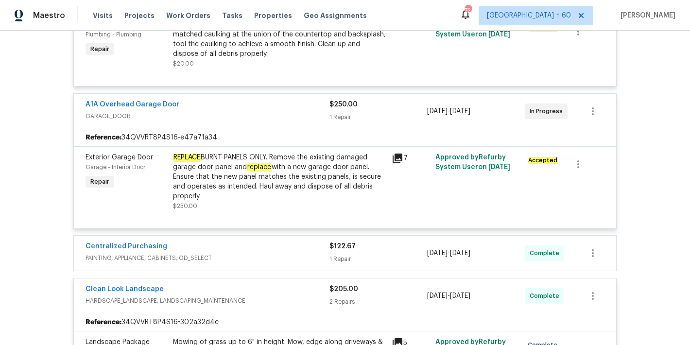
click at [303, 253] on div "Centralized Purchasing" at bounding box center [208, 248] width 244 height 12
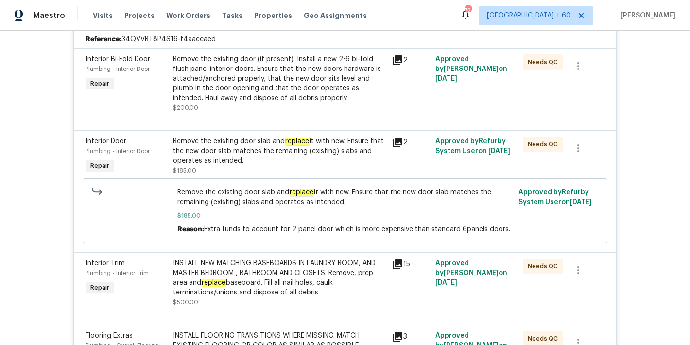
scroll to position [878, 0]
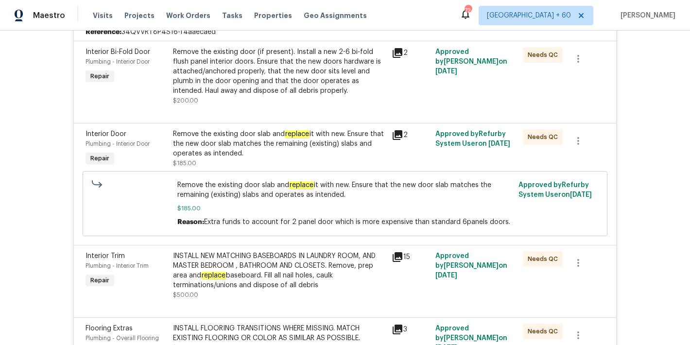
click at [641, 169] on div "Back to all projects 2428 Cold Stream Ln, Green Cove Springs, FL 32043 4 Beds |…" at bounding box center [345, 188] width 690 height 315
click at [103, 14] on span "Visits" at bounding box center [103, 16] width 20 height 10
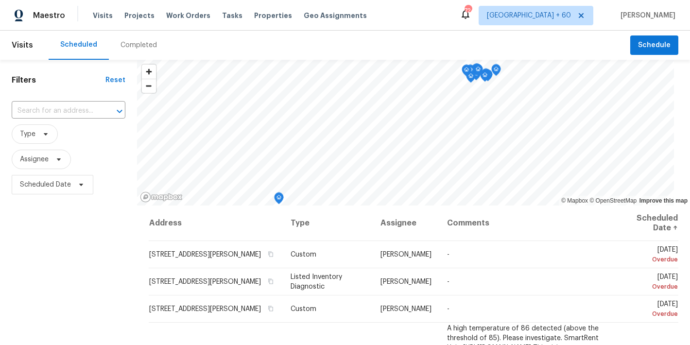
click at [136, 47] on div "Completed" at bounding box center [139, 45] width 36 height 10
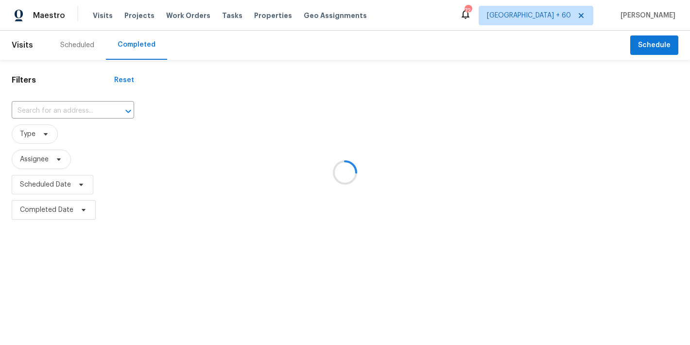
click at [245, 38] on div at bounding box center [345, 172] width 690 height 345
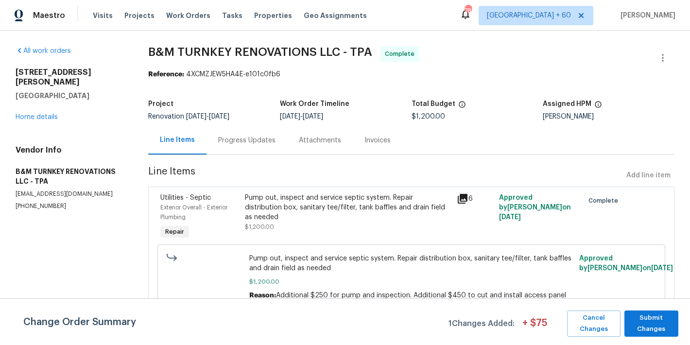
click at [382, 139] on div "Invoices" at bounding box center [378, 141] width 26 height 10
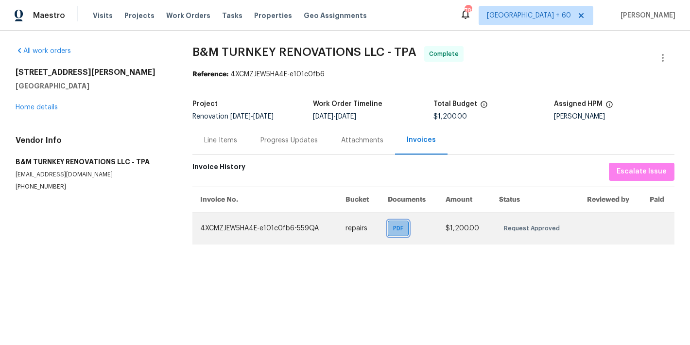
click at [400, 224] on span "PDF" at bounding box center [400, 229] width 14 height 10
